Goal: Information Seeking & Learning: Find specific fact

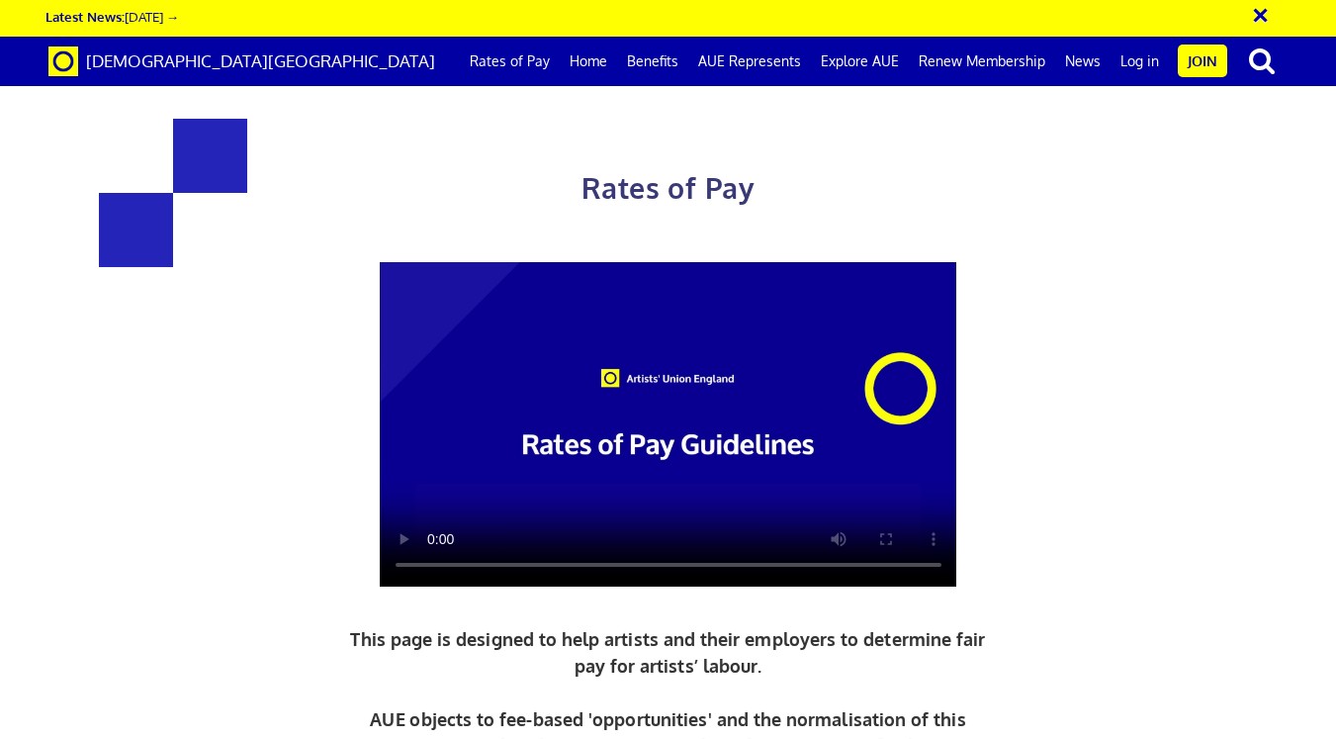
scroll to position [604, 0]
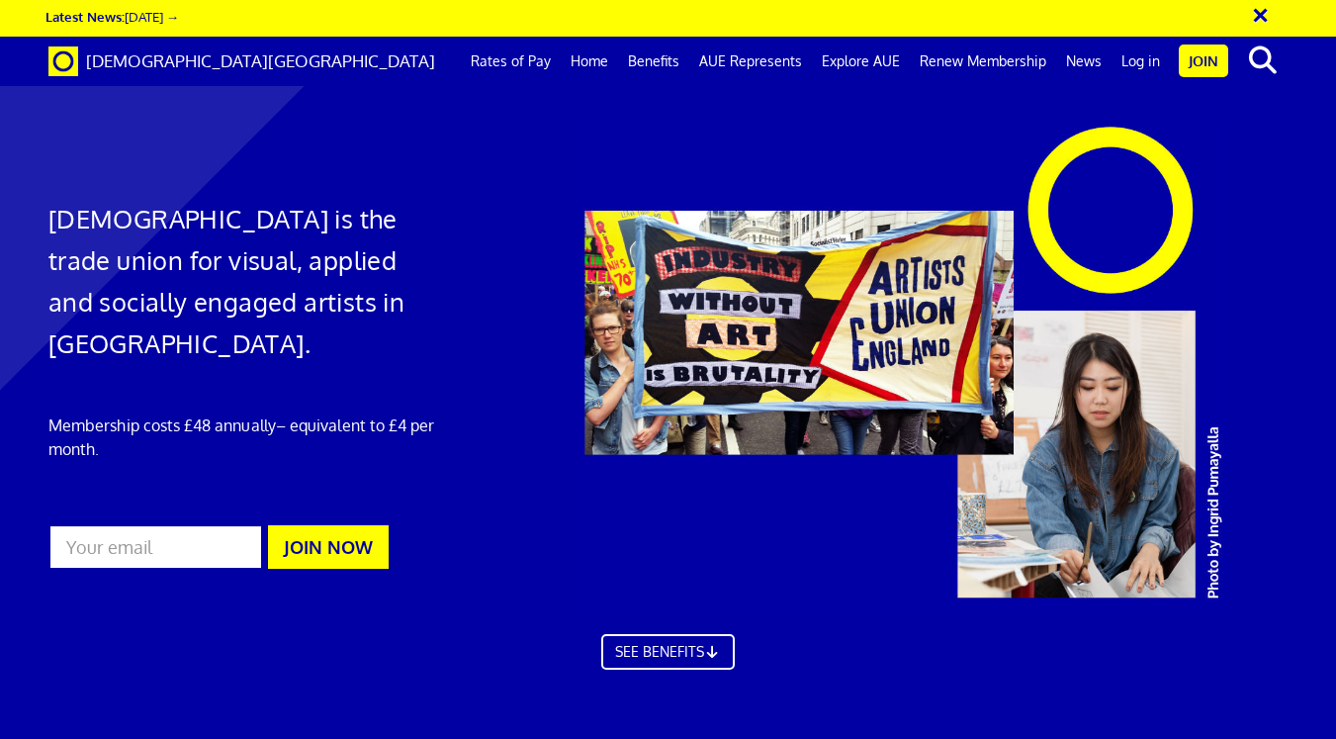
click at [500, 52] on link "Rates of Pay" at bounding box center [511, 61] width 100 height 49
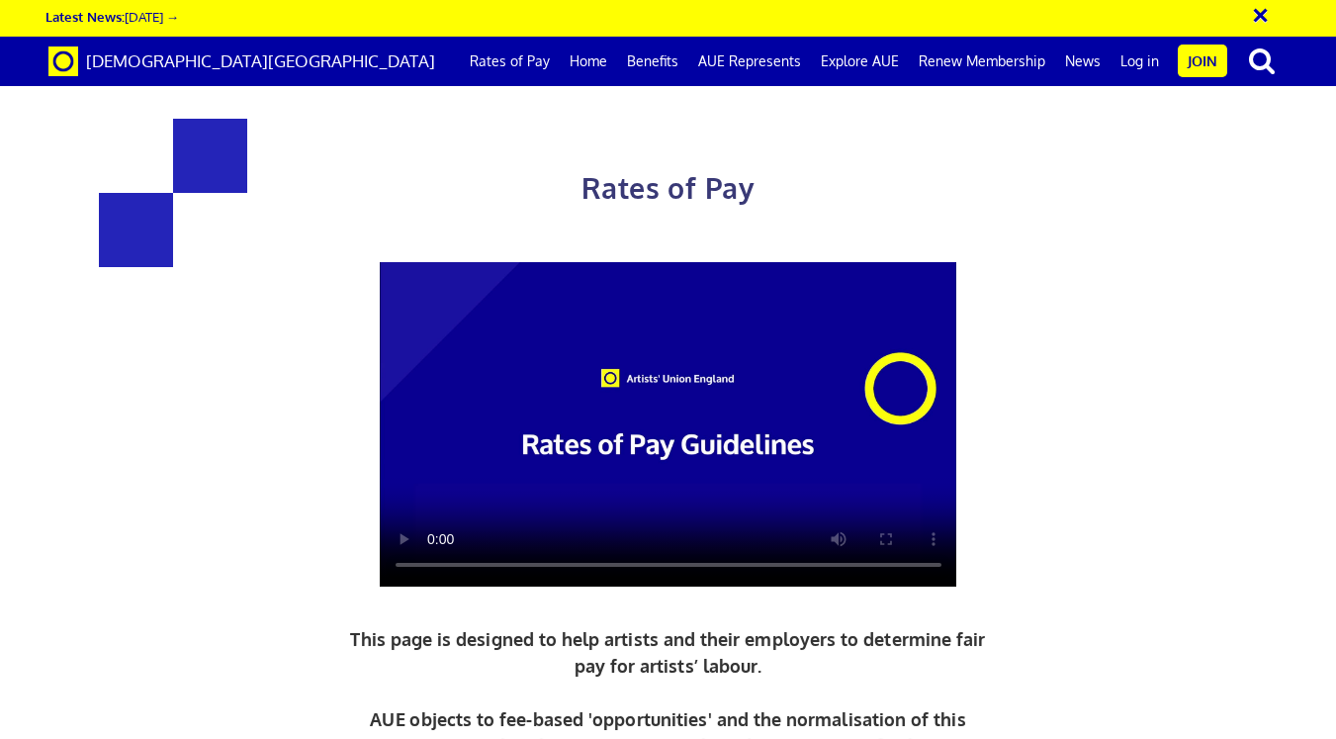
scroll to position [1448, 0]
